Goal: Task Accomplishment & Management: Manage account settings

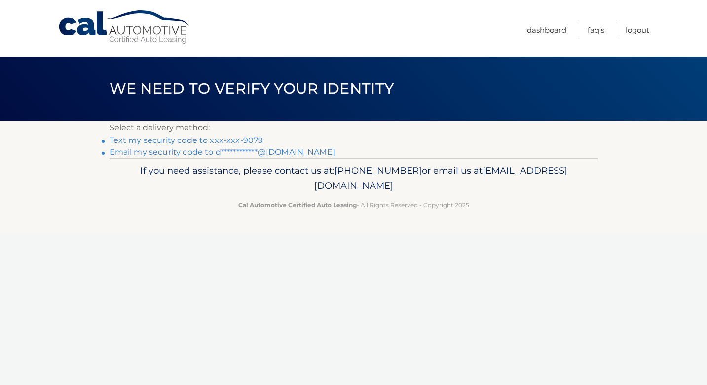
click at [194, 139] on link "Text my security code to xxx-xxx-9079" at bounding box center [186, 140] width 154 height 9
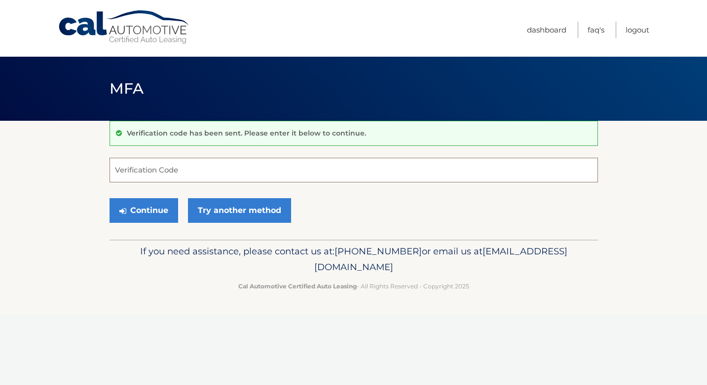
click at [147, 173] on input "Verification Code" at bounding box center [353, 170] width 488 height 25
type input "095419"
click at [159, 210] on button "Continue" at bounding box center [143, 210] width 69 height 25
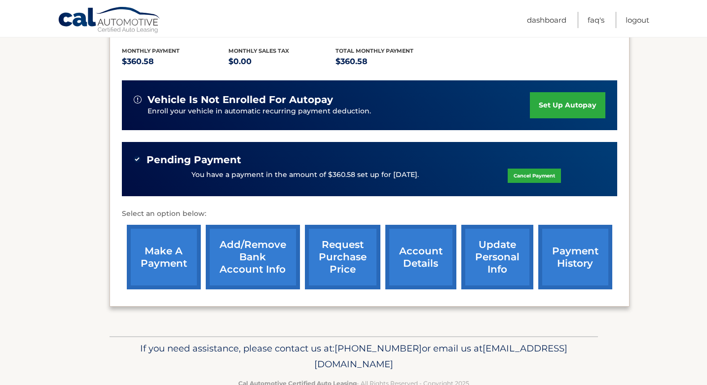
scroll to position [220, 0]
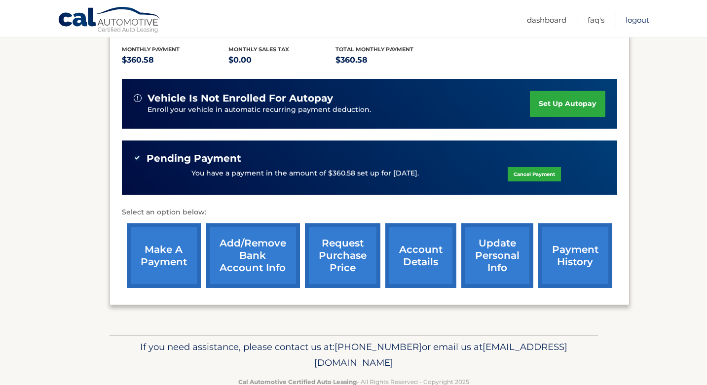
click at [640, 20] on link "Logout" at bounding box center [637, 20] width 24 height 16
